Goal: Task Accomplishment & Management: Manage account settings

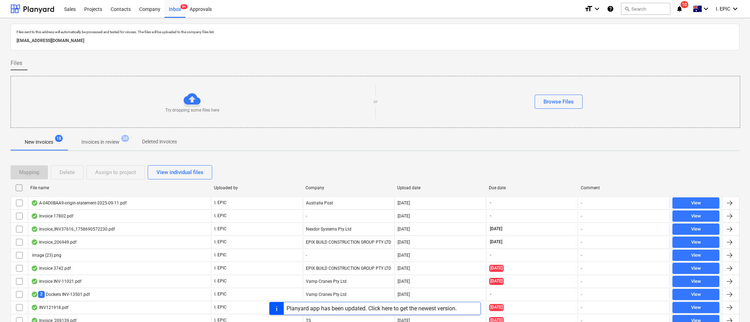
scroll to position [79, 0]
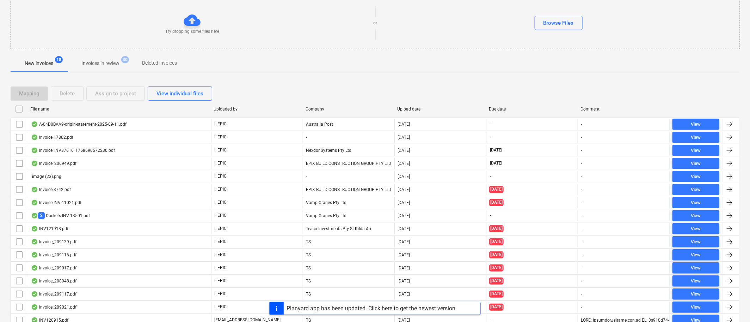
click at [708, 77] on div "Files sent to this address will automatically be processed and tested for virus…" at bounding box center [375, 149] width 729 height 409
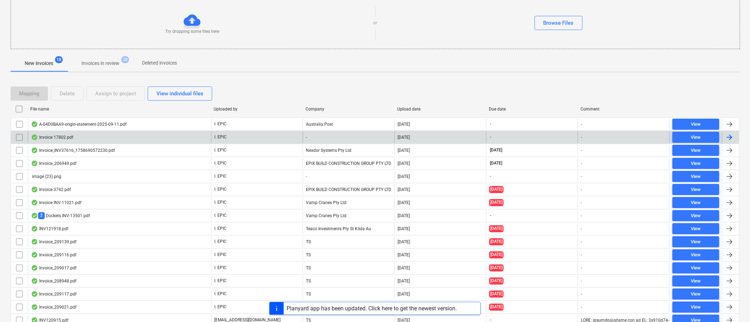
click at [20, 136] on input "checkbox" at bounding box center [19, 137] width 11 height 11
click at [18, 139] on input "checkbox" at bounding box center [19, 137] width 11 height 11
click at [65, 94] on div "Delete" at bounding box center [67, 93] width 15 height 9
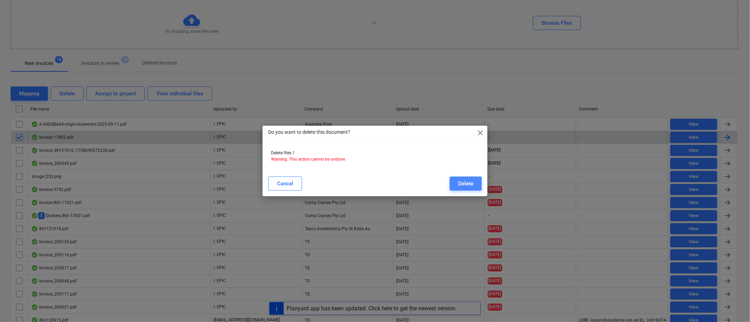
click at [478, 183] on button "Delete" at bounding box center [466, 183] width 32 height 14
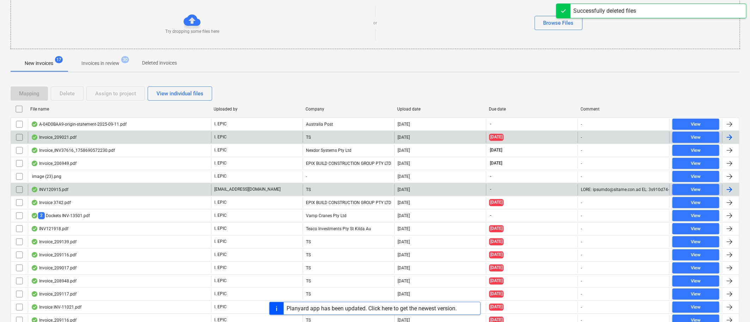
scroll to position [112, 0]
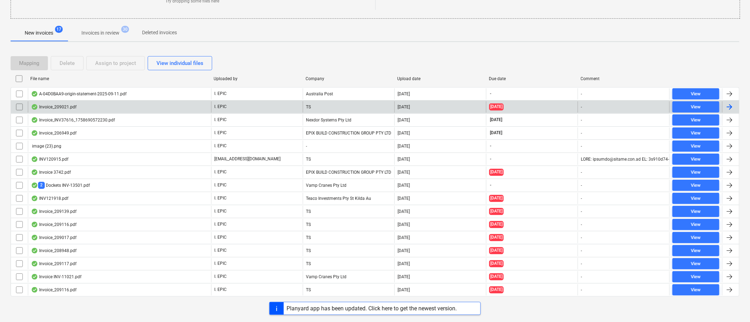
click at [680, 48] on div "Mapping Delete Assign to project View individual files File name Uploaded by Co…" at bounding box center [375, 179] width 729 height 263
drag, startPoint x: 191, startPoint y: 104, endPoint x: 6, endPoint y: 296, distance: 267.6
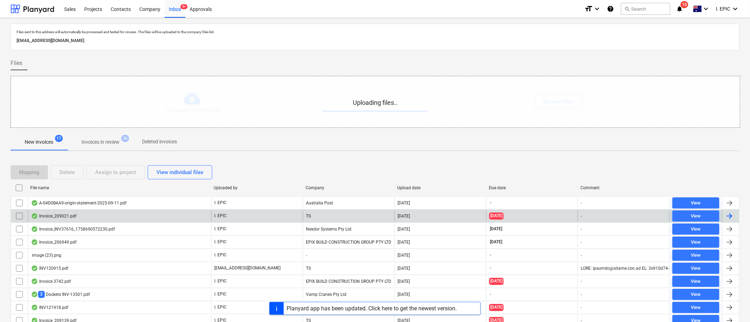
click at [178, 100] on div "Uploading files.." at bounding box center [375, 101] width 729 height 51
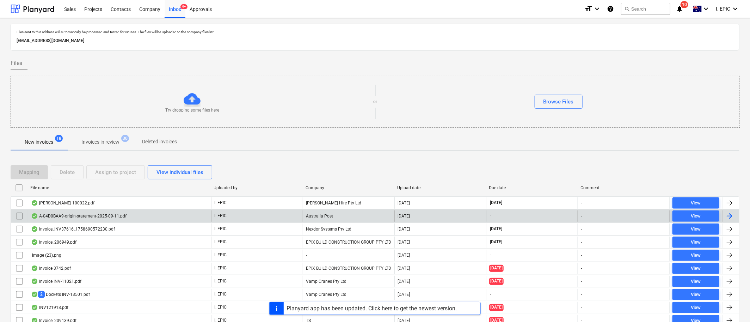
click at [651, 169] on div "Mapping Delete Assign to project View individual files" at bounding box center [375, 172] width 729 height 14
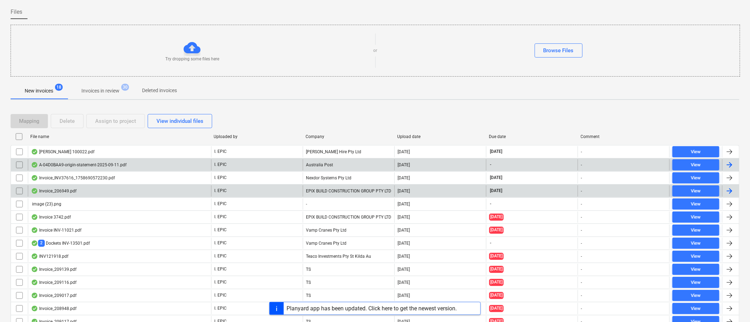
scroll to position [53, 0]
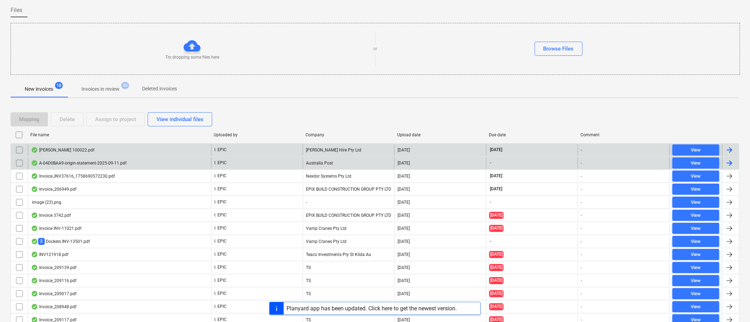
click at [63, 150] on div "[PERSON_NAME] 100022.pdf" at bounding box center [62, 150] width 63 height 6
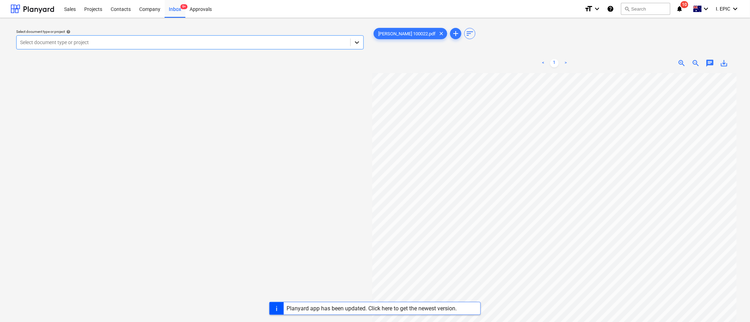
click at [360, 41] on icon at bounding box center [357, 42] width 7 height 7
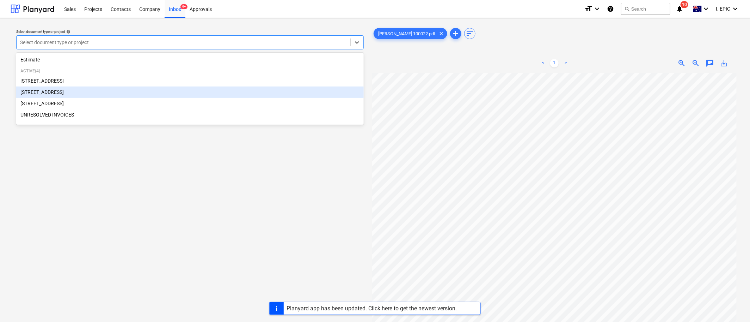
click at [43, 91] on div "[STREET_ADDRESS]" at bounding box center [190, 91] width 348 height 11
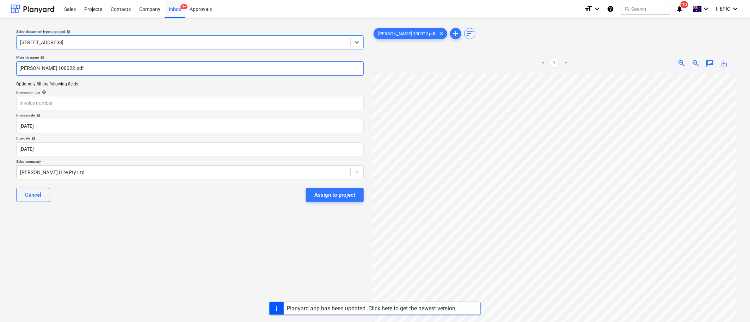
click at [41, 65] on input "[PERSON_NAME] 100022.pdf" at bounding box center [190, 68] width 348 height 14
click at [209, 219] on div "Select document type or project help [STREET_ADDRESS] file name help [PERSON_NA…" at bounding box center [190, 201] width 359 height 354
click at [30, 99] on input "text" at bounding box center [190, 103] width 348 height 14
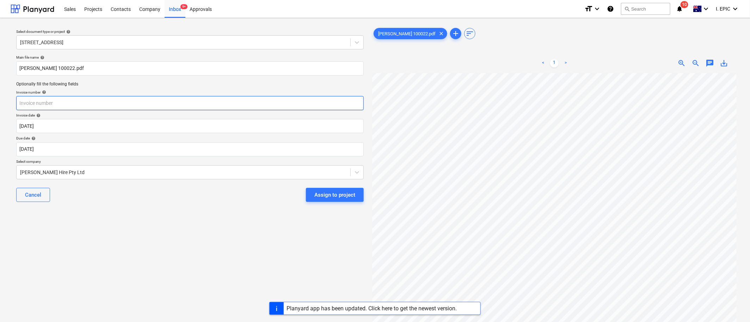
paste input "100022"
type input "100022"
click at [25, 127] on body "Sales Projects Contacts Company Inbox 9+ Approvals format_size keyboard_arrow_d…" at bounding box center [375, 161] width 750 height 322
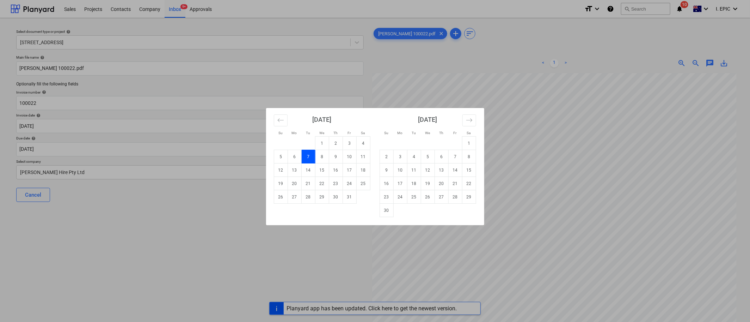
click at [635, 274] on div "Su Mo Tu We Th Fr Sa Su Mo Tu We Th Fr Sa [DATE] 1 2 3 4 5 6 7 8 9 10 11 12 13 …" at bounding box center [375, 161] width 750 height 322
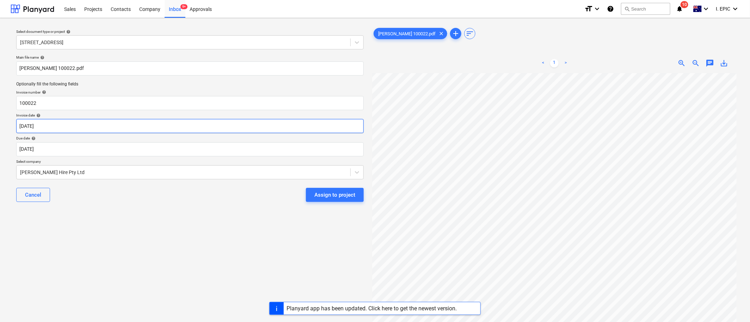
click at [43, 126] on body "Sales Projects Contacts Company Inbox 9+ Approvals format_size keyboard_arrow_d…" at bounding box center [375, 161] width 750 height 322
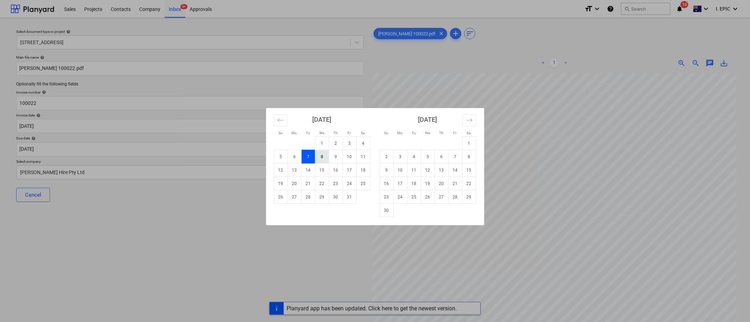
click at [324, 156] on td "8" at bounding box center [322, 156] width 14 height 13
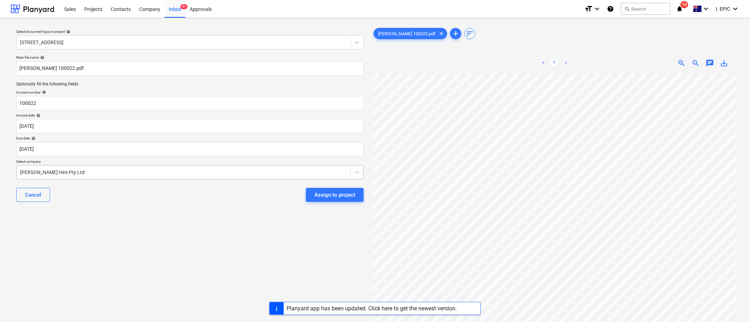
type input "[DATE]"
click at [45, 174] on div at bounding box center [183, 172] width 327 height 7
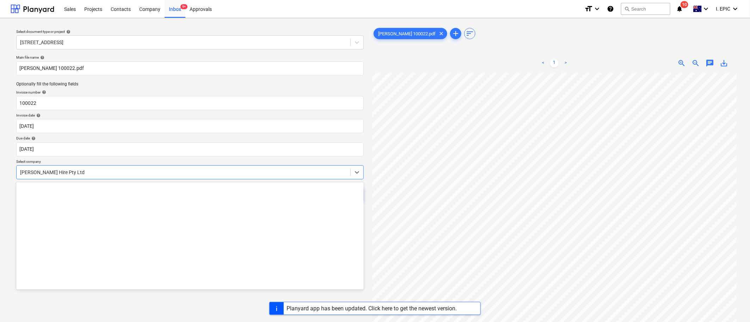
scroll to position [6357, 0]
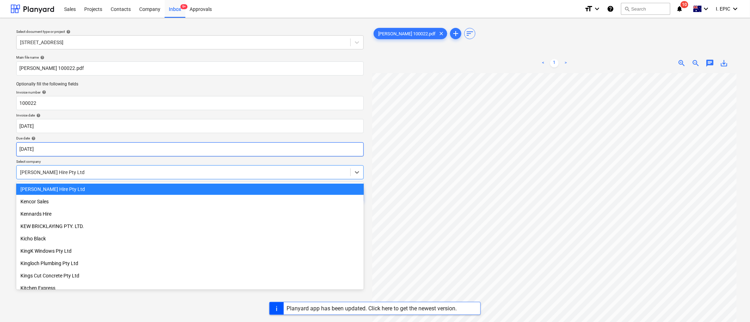
click at [40, 145] on body "Sales Projects Contacts Company Inbox 9+ Approvals format_size keyboard_arrow_d…" at bounding box center [375, 161] width 750 height 322
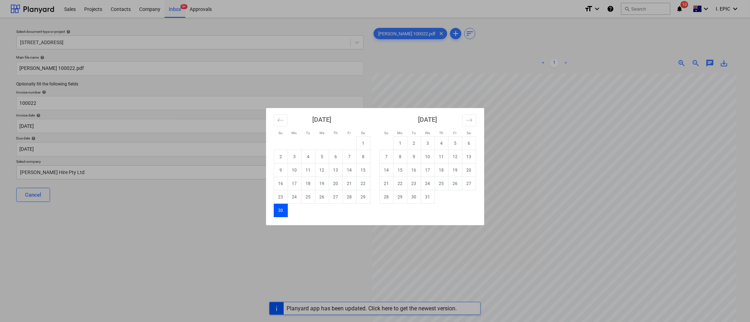
click at [279, 209] on td "30" at bounding box center [281, 209] width 14 height 13
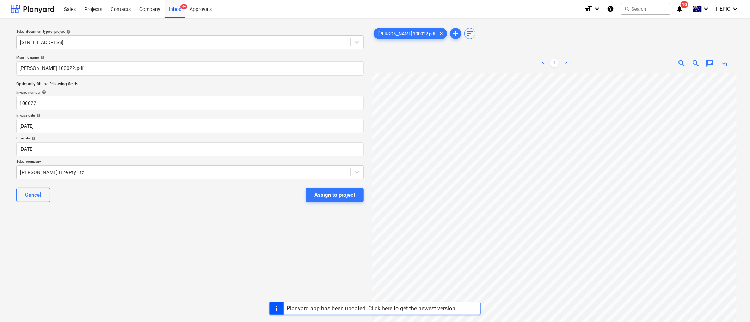
click at [188, 246] on div "Select document type or project help [STREET_ADDRESS] file name help [PERSON_NA…" at bounding box center [190, 201] width 359 height 354
click at [128, 239] on div "Select document type or project help [STREET_ADDRESS] file name help [PERSON_NA…" at bounding box center [190, 201] width 359 height 354
click at [706, 61] on span "chat" at bounding box center [710, 63] width 8 height 8
click at [614, 149] on div "Write a note or @mention to notify a teammate [PERSON_NAME]" at bounding box center [660, 137] width 141 height 42
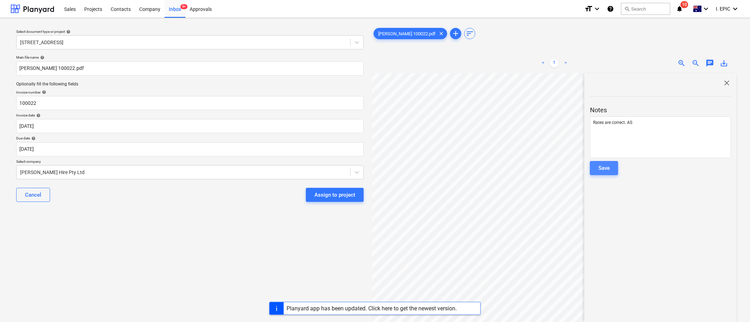
click at [603, 169] on div "Save" at bounding box center [604, 167] width 11 height 9
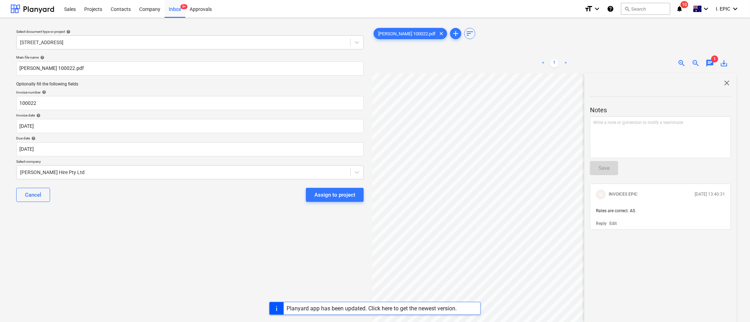
click at [724, 84] on span "close" at bounding box center [727, 83] width 8 height 8
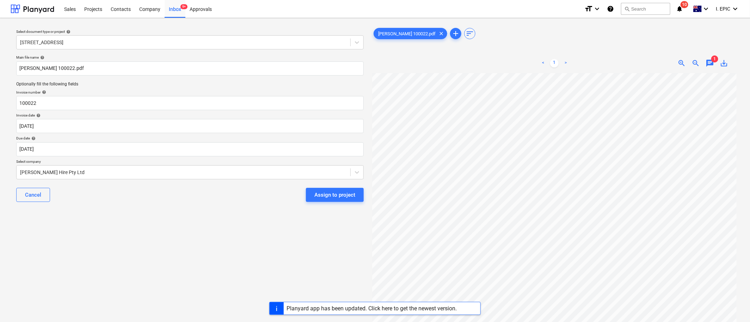
click at [212, 231] on div "Select document type or project help [STREET_ADDRESS] file name help [PERSON_NA…" at bounding box center [190, 201] width 359 height 354
click at [328, 197] on div "Assign to project" at bounding box center [335, 194] width 41 height 9
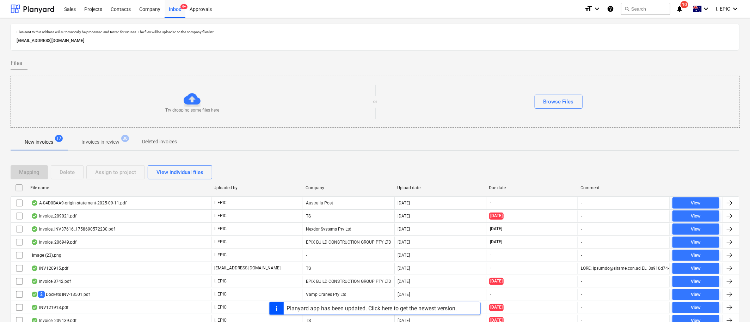
drag, startPoint x: 651, startPoint y: 39, endPoint x: 644, endPoint y: 39, distance: 6.7
click at [651, 39] on p "[EMAIL_ADDRESS][DOMAIN_NAME]" at bounding box center [375, 40] width 717 height 7
click at [640, 8] on button "search Search" at bounding box center [645, 9] width 49 height 12
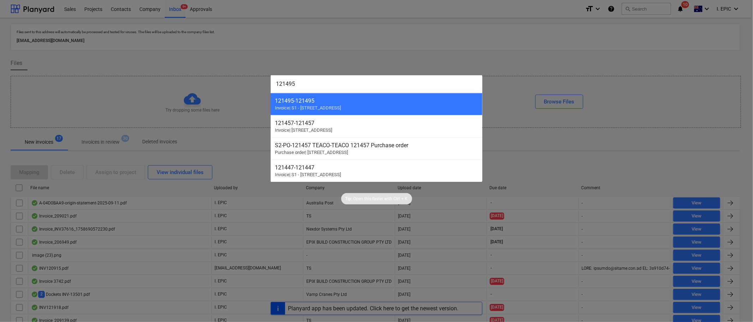
drag, startPoint x: 301, startPoint y: 86, endPoint x: 222, endPoint y: 77, distance: 79.2
click at [222, 77] on div "121495 121495 - 121495 Invoice | S1 - 248 [GEOGRAPHIC_DATA] 121457 - 121457 Inv…" at bounding box center [376, 161] width 753 height 322
paste input "57"
type input "121457"
click at [690, 98] on div at bounding box center [376, 161] width 753 height 322
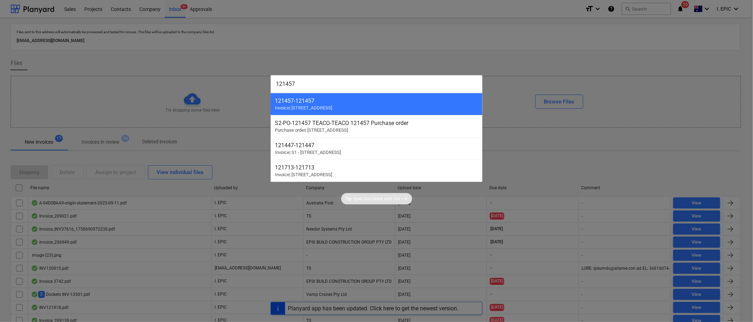
click at [217, 79] on div "Try dropping some files here or Browse Files" at bounding box center [376, 102] width 730 height 52
click at [292, 85] on div "Try dropping some files here or Browse Files" at bounding box center [375, 102] width 729 height 40
click at [284, 85] on div "Try dropping some files here or Browse Files" at bounding box center [375, 102] width 729 height 40
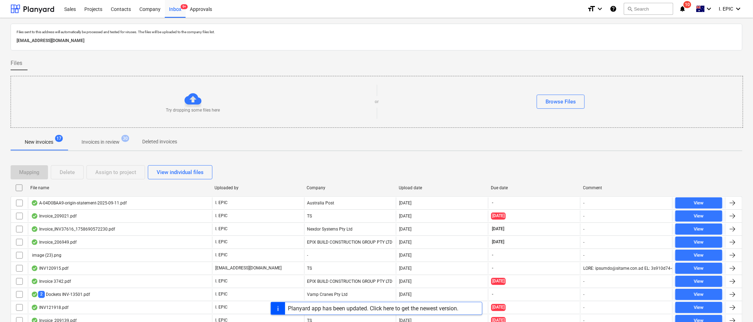
click at [284, 85] on div "Try dropping some files here or Browse Files" at bounding box center [376, 102] width 731 height 40
click at [640, 13] on button "search Search" at bounding box center [645, 9] width 49 height 12
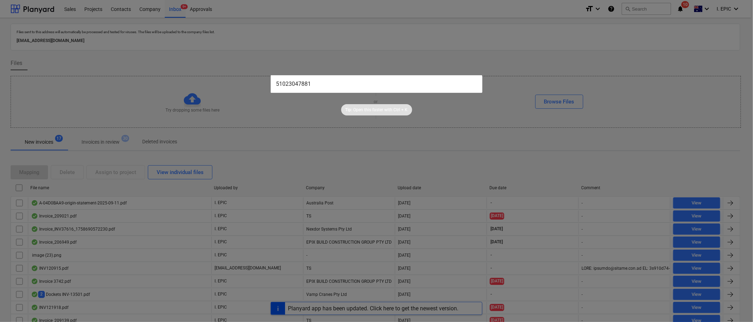
type input "51023047881"
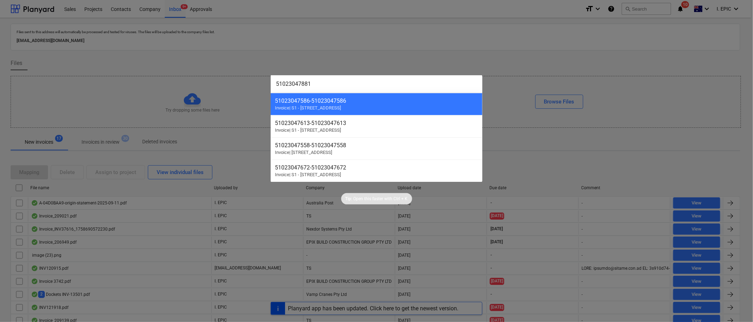
click at [161, 91] on div at bounding box center [376, 161] width 753 height 322
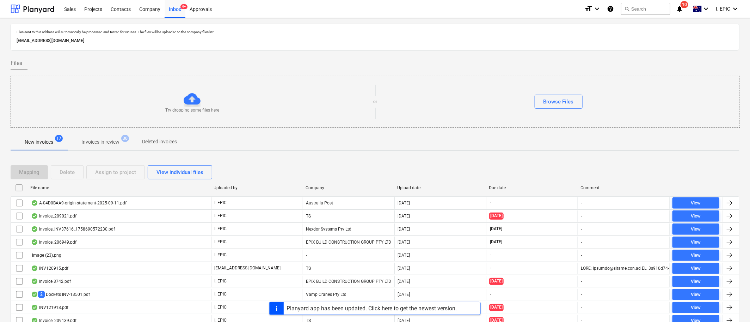
click at [196, 109] on p "Try dropping some files here" at bounding box center [192, 110] width 54 height 6
click at [633, 152] on div "Files sent to this address will automatically be processed and tested for virus…" at bounding box center [375, 222] width 729 height 396
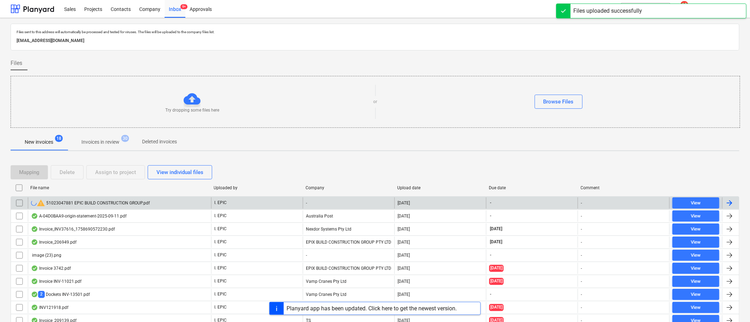
click at [19, 201] on input "checkbox" at bounding box center [19, 202] width 11 height 11
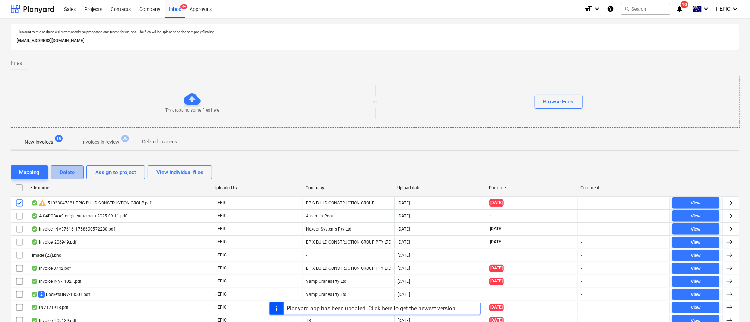
click at [69, 168] on div "Delete" at bounding box center [67, 172] width 15 height 9
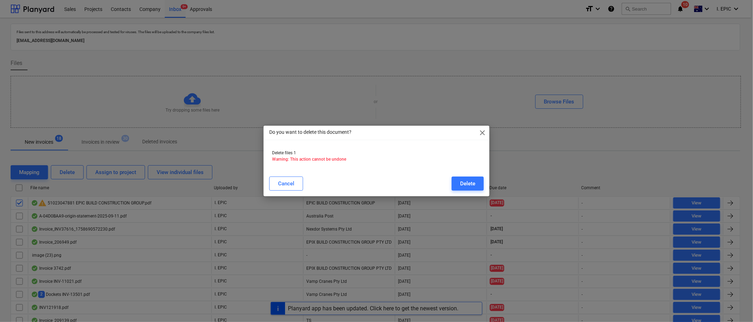
click at [463, 180] on div "Delete" at bounding box center [467, 183] width 15 height 9
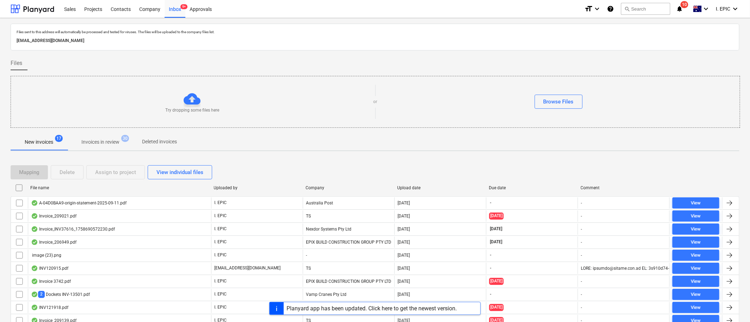
scroll to position [112, 0]
